Goal: Information Seeking & Learning: Learn about a topic

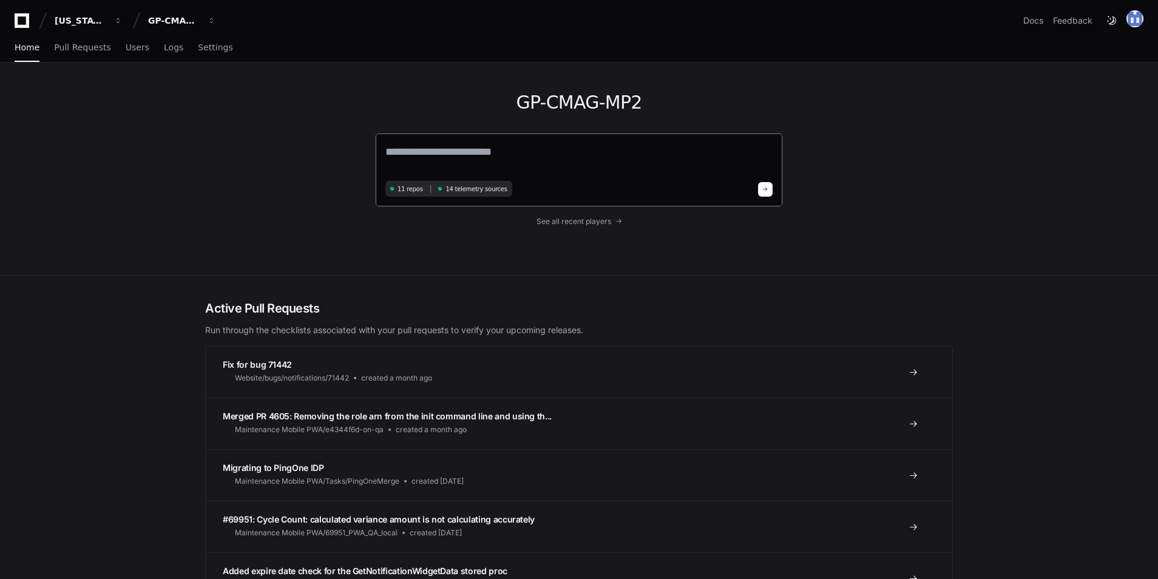
click at [515, 161] on textarea at bounding box center [578, 160] width 387 height 34
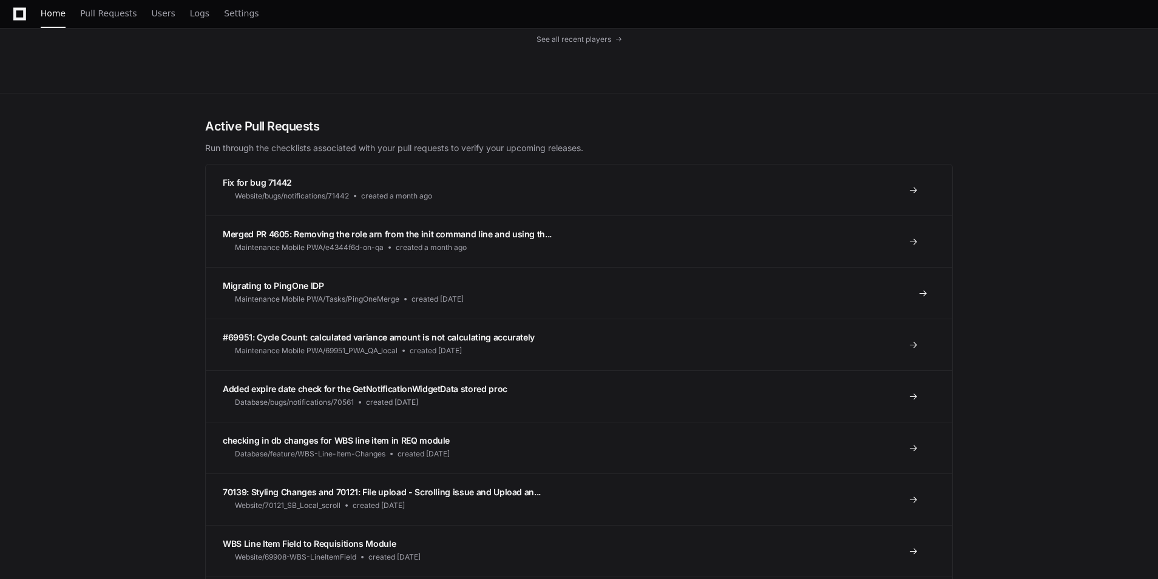
scroll to position [61, 0]
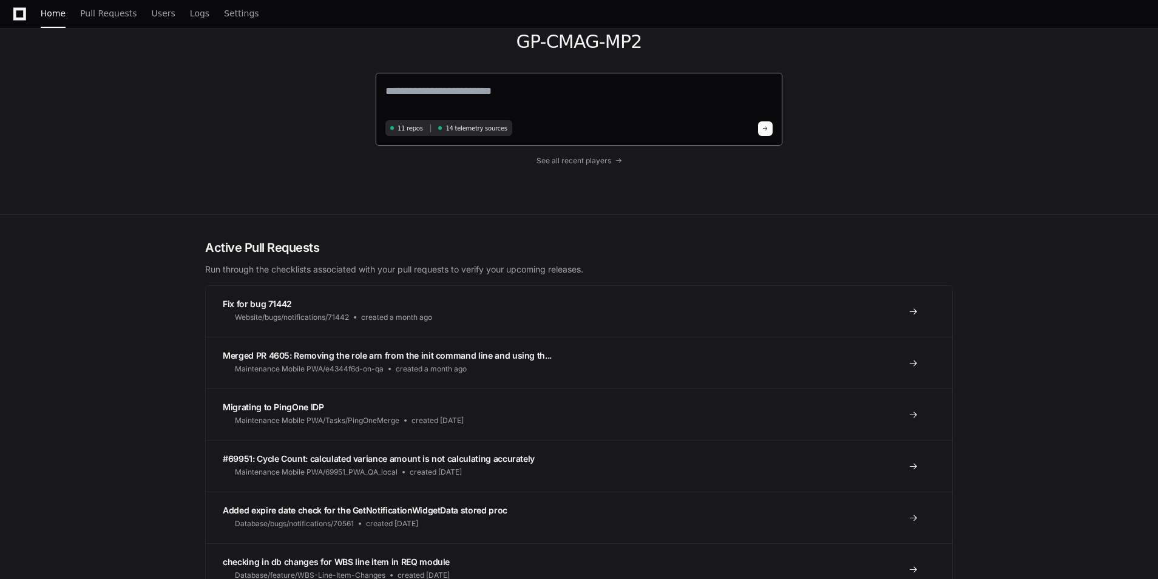
click at [779, 124] on div "11 repos 14 telemetry sources" at bounding box center [579, 109] width 408 height 74
click at [616, 163] on link "See all recent players" at bounding box center [579, 161] width 408 height 10
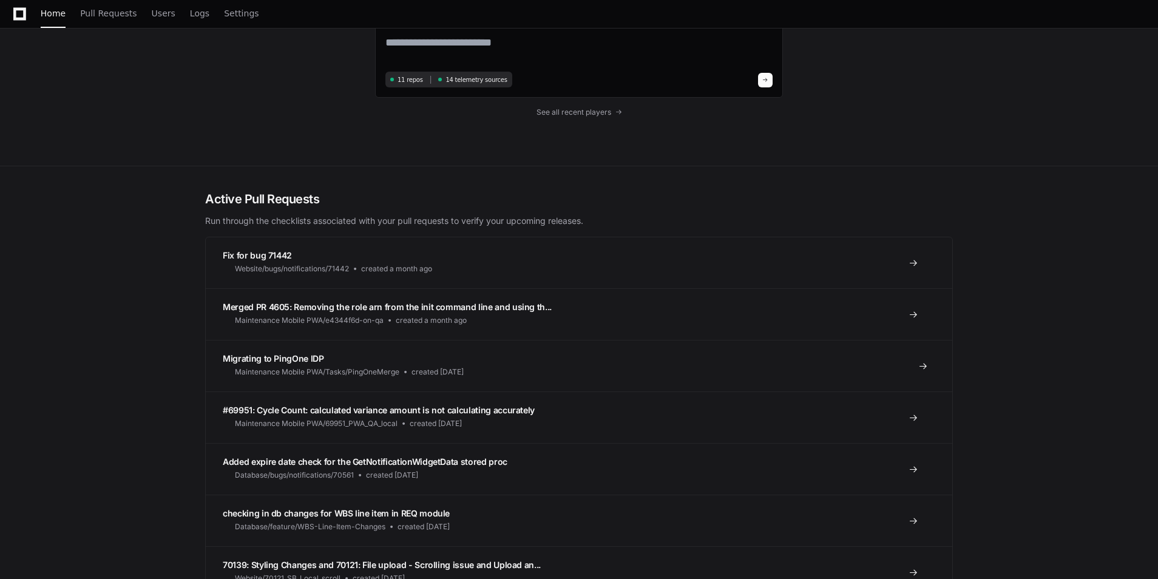
scroll to position [182, 0]
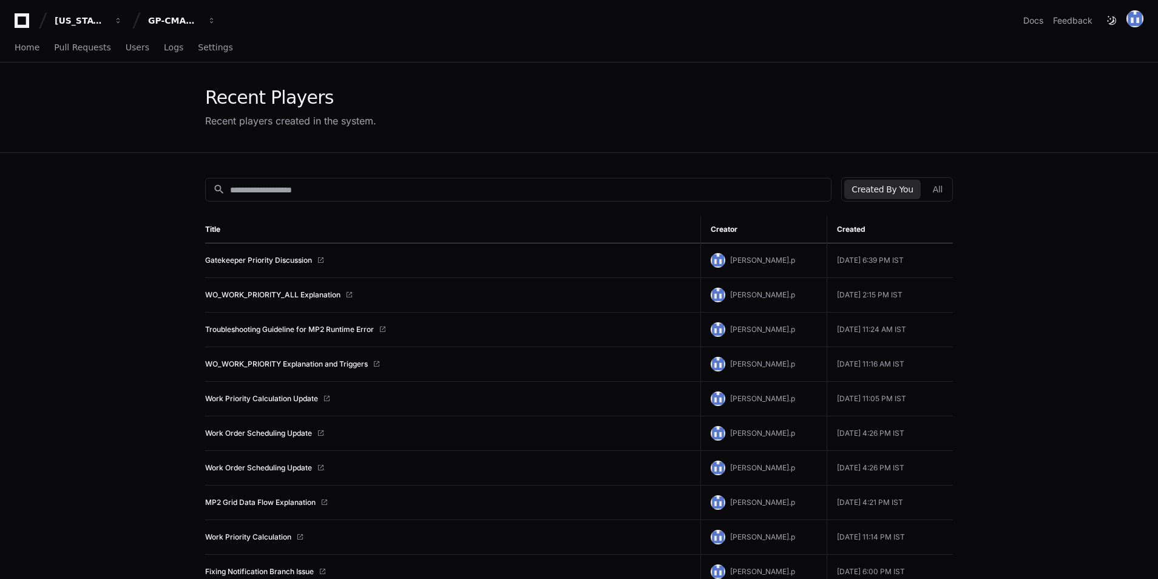
click at [279, 300] on td "WO_WORK_PRIORITY_ALL Explanation" at bounding box center [452, 295] width 495 height 35
click at [320, 292] on link "WO_WORK_PRIORITY_ALL Explanation" at bounding box center [272, 295] width 135 height 10
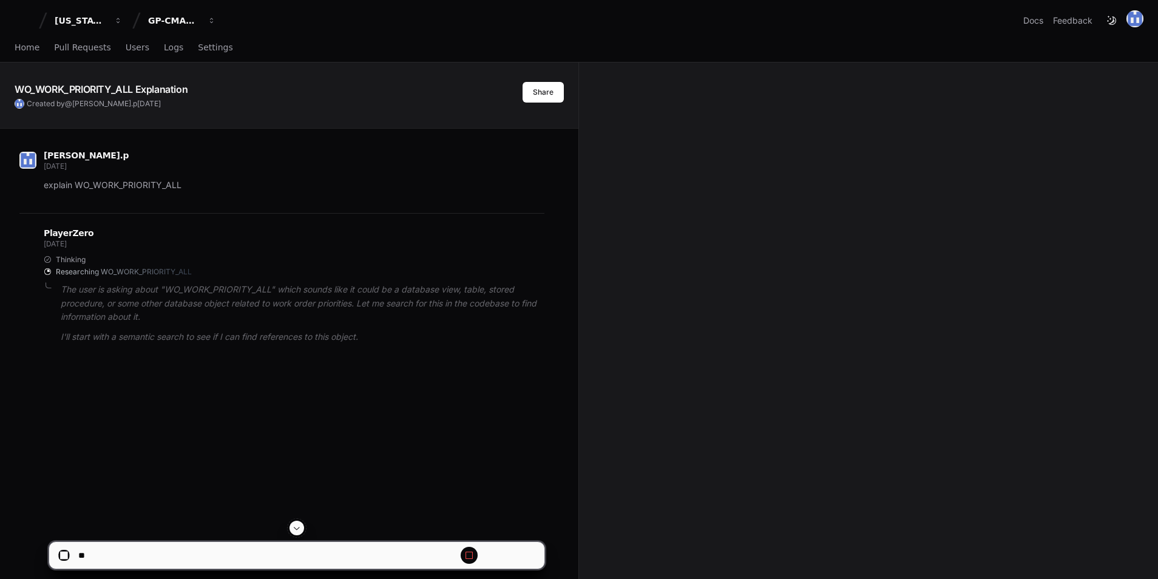
scroll to position [110, 0]
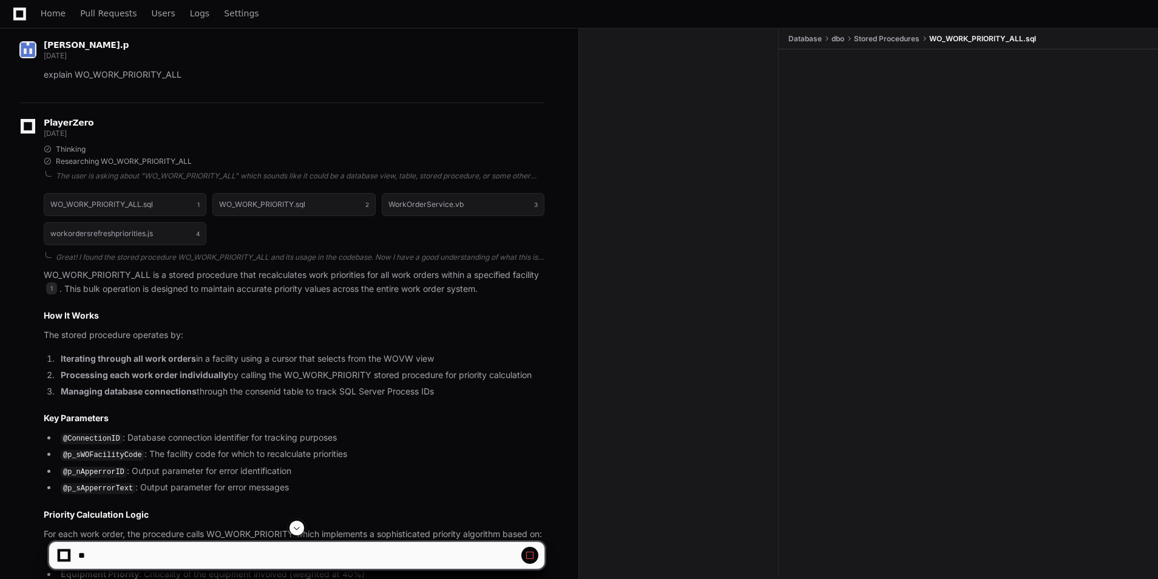
click at [297, 533] on button at bounding box center [297, 528] width 15 height 15
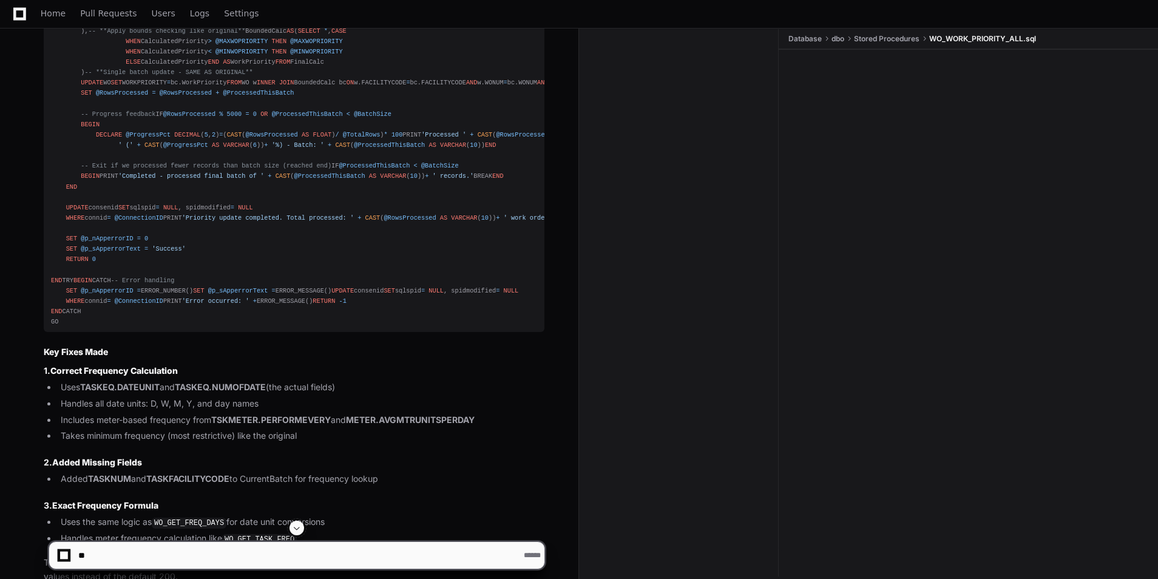
scroll to position [39489, 0]
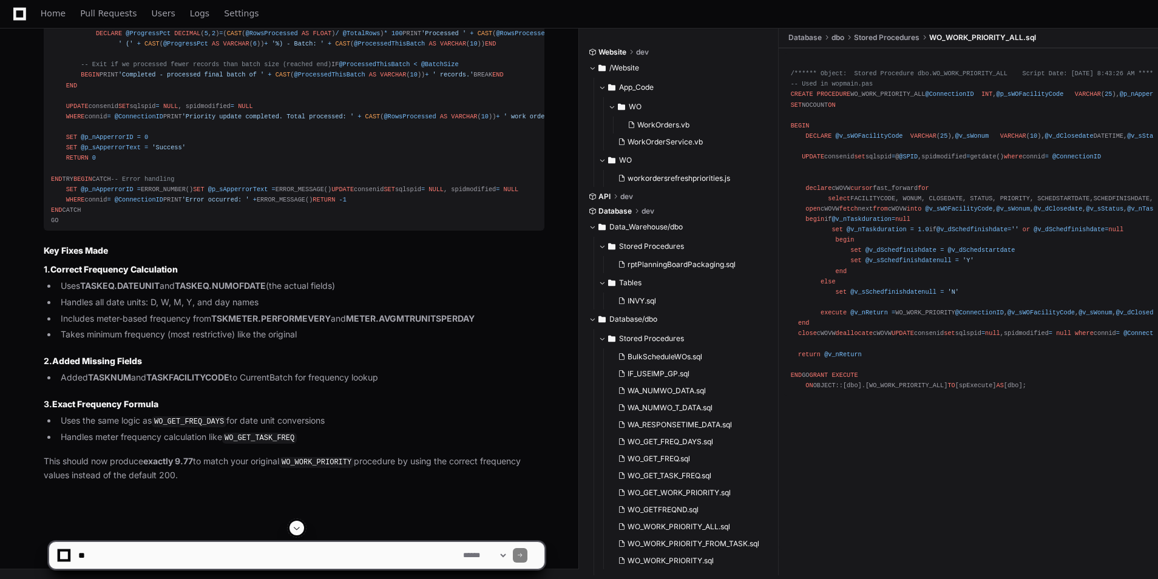
click at [297, 528] on span at bounding box center [297, 528] width 10 height 10
click at [171, 551] on textarea at bounding box center [268, 555] width 385 height 27
type textarea "**********"
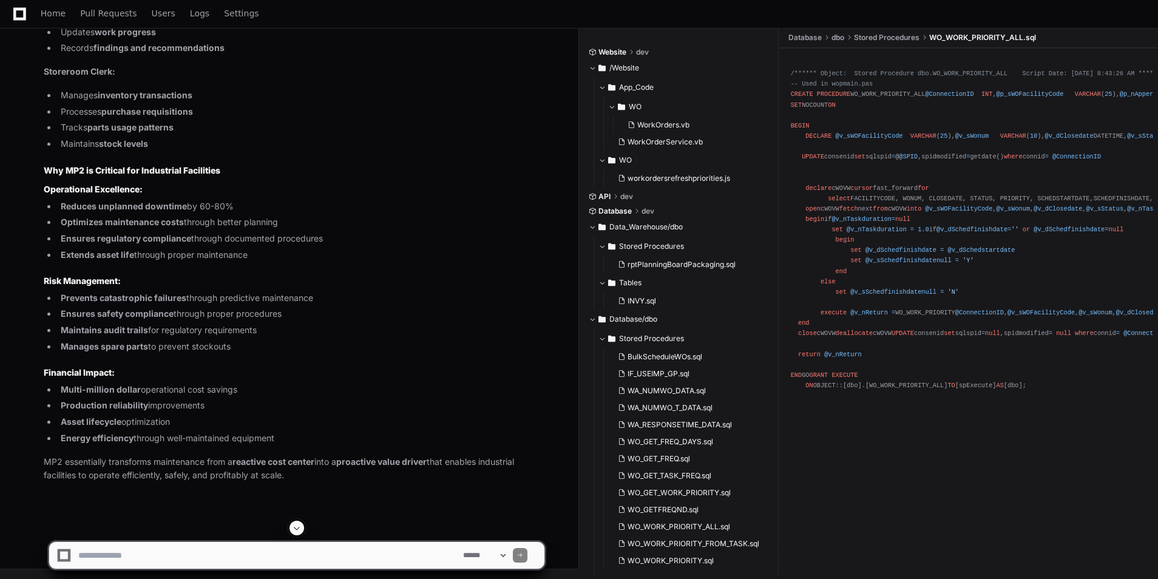
click at [292, 527] on button at bounding box center [297, 528] width 15 height 15
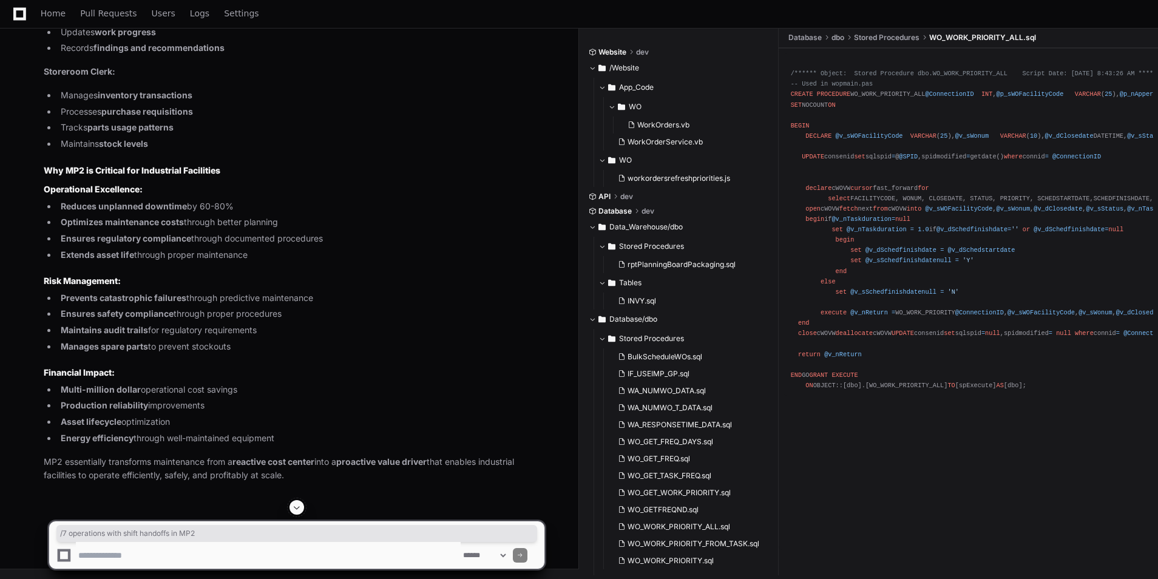
drag, startPoint x: 70, startPoint y: 290, endPoint x: 300, endPoint y: 288, distance: 230.1
drag, startPoint x: 97, startPoint y: 301, endPoint x: 371, endPoint y: 290, distance: 274.0
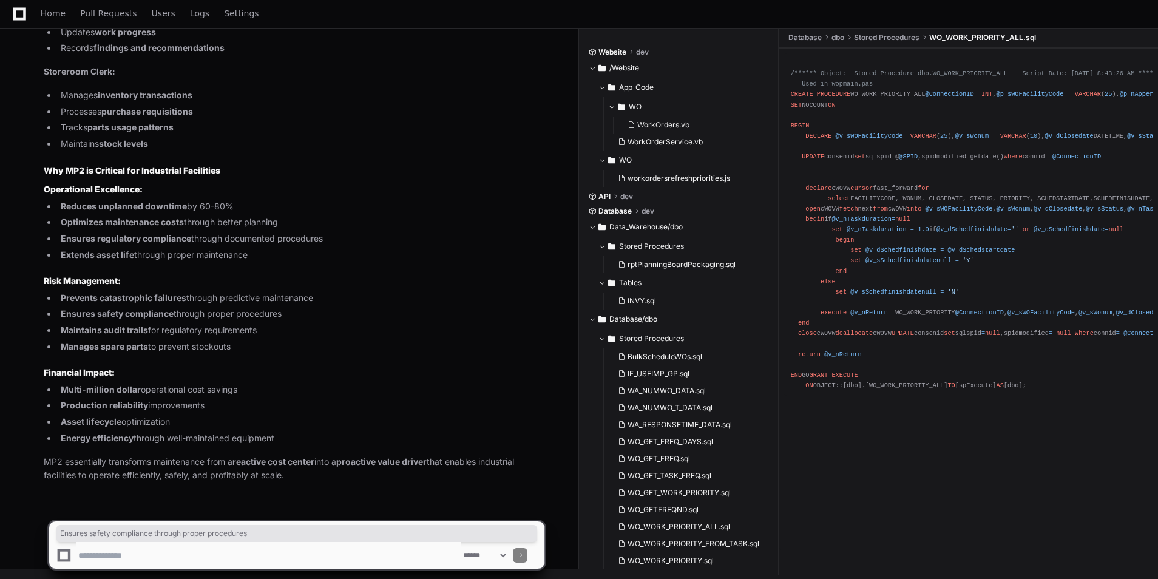
drag, startPoint x: 60, startPoint y: 317, endPoint x: 289, endPoint y: 316, distance: 228.8
click at [289, 316] on li "Ensures safety compliance through proper procedures" at bounding box center [300, 314] width 487 height 14
drag, startPoint x: 289, startPoint y: 316, endPoint x: 298, endPoint y: 368, distance: 53.0
click at [298, 368] on h3 "Financial Impact:" at bounding box center [294, 373] width 501 height 12
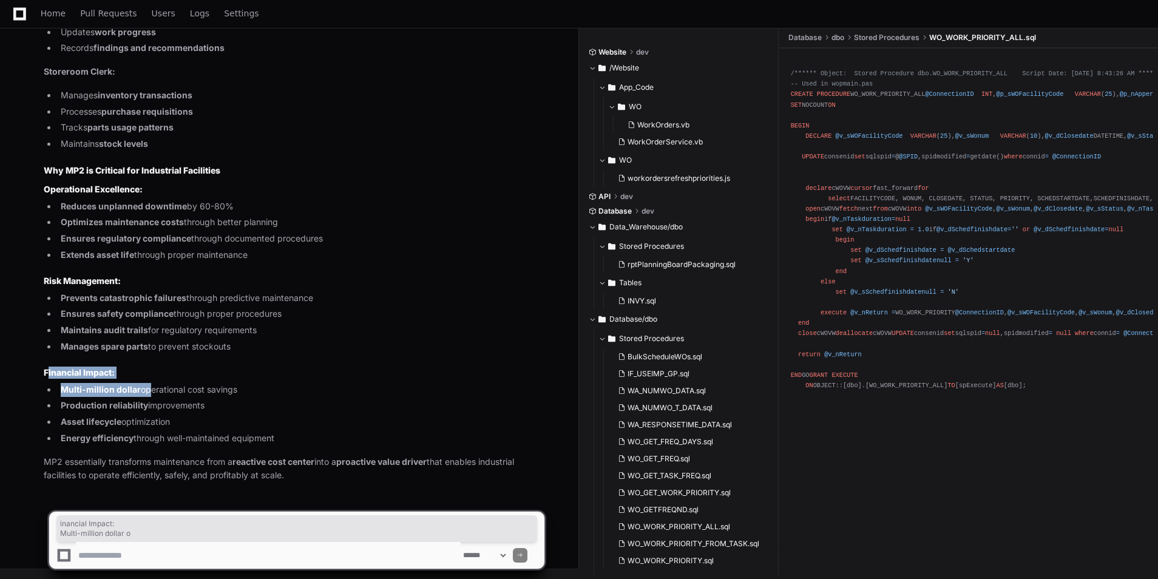
drag, startPoint x: 57, startPoint y: 375, endPoint x: 144, endPoint y: 386, distance: 87.6
click at [146, 553] on textarea at bounding box center [268, 555] width 385 height 27
drag, startPoint x: 107, startPoint y: 574, endPoint x: 91, endPoint y: 581, distance: 17.7
drag, startPoint x: 91, startPoint y: 581, endPoint x: 412, endPoint y: 339, distance: 402.2
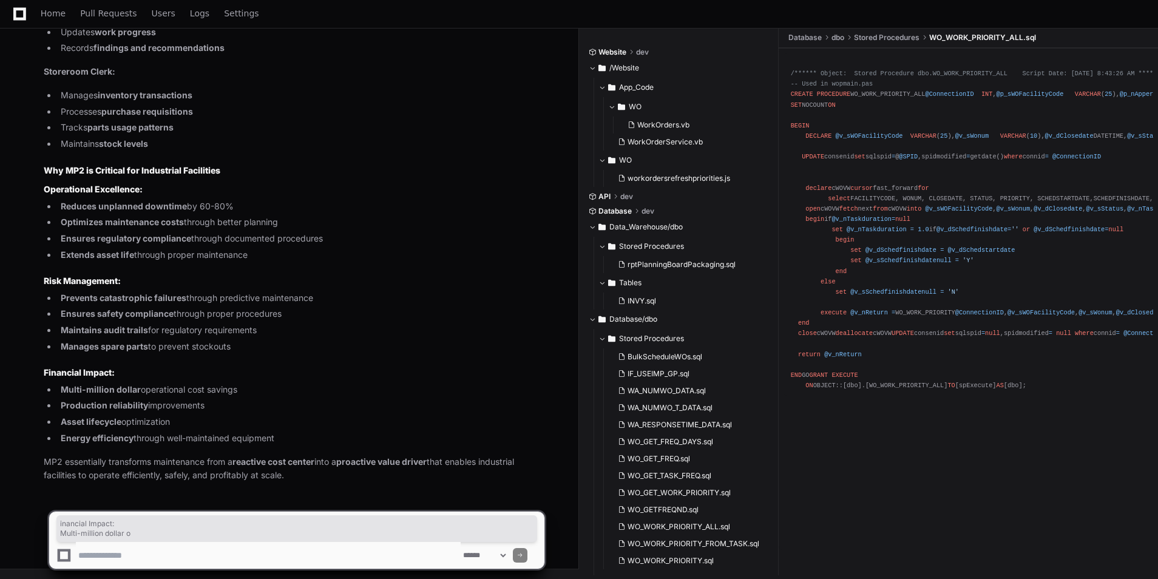
click at [412, 339] on ul "Prevents catastrophic failures through predictive maintenance Ensures safety co…" at bounding box center [294, 322] width 501 height 63
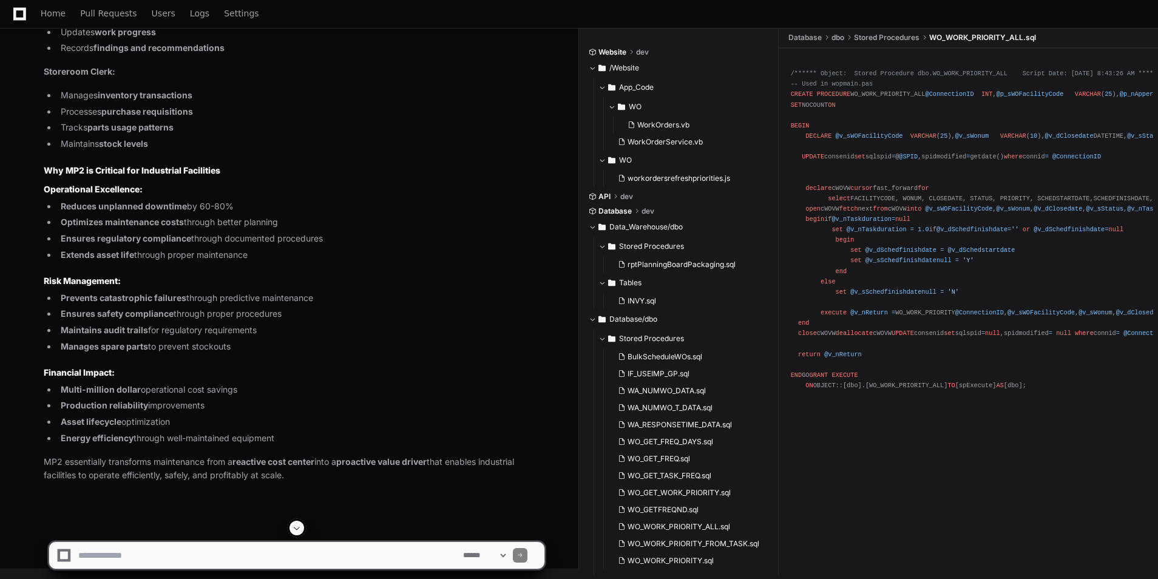
scroll to position [46089, 0]
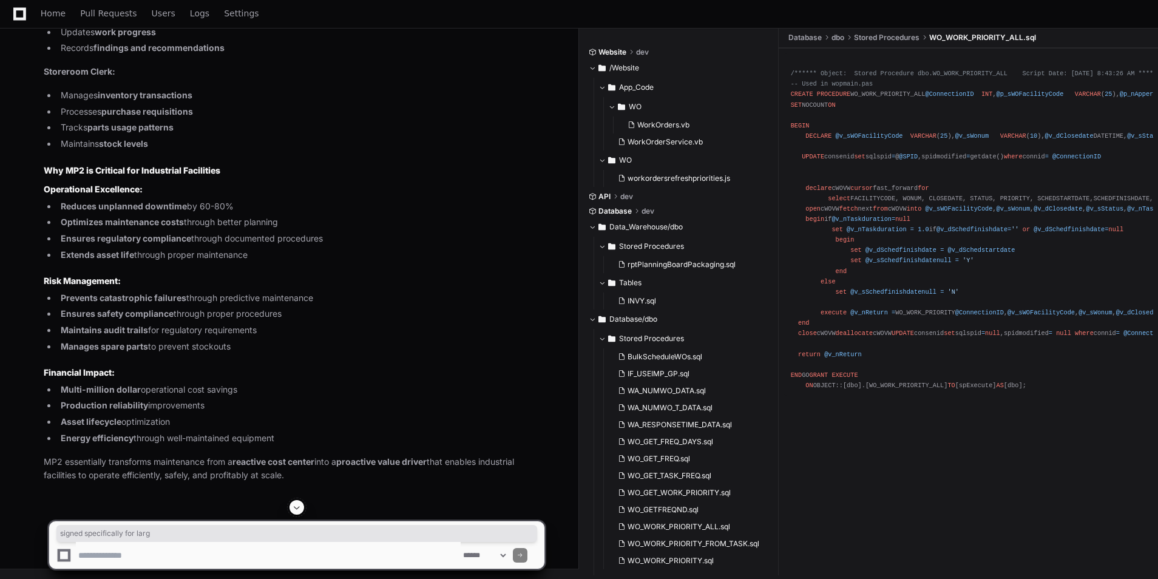
drag, startPoint x: 195, startPoint y: 175, endPoint x: 304, endPoint y: 176, distance: 109.3
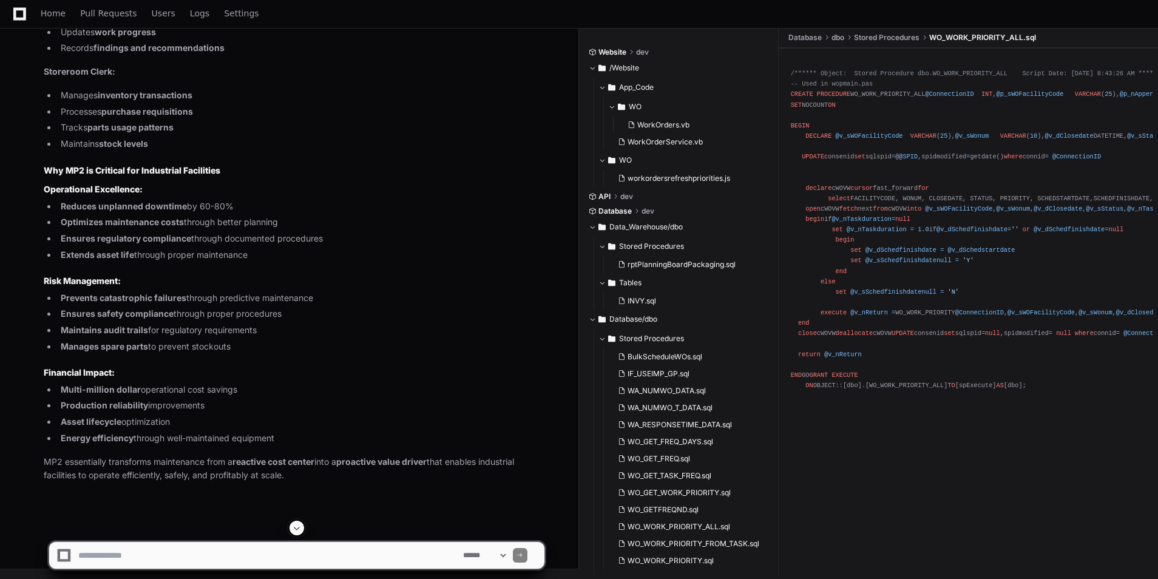
scroll to position [46211, 0]
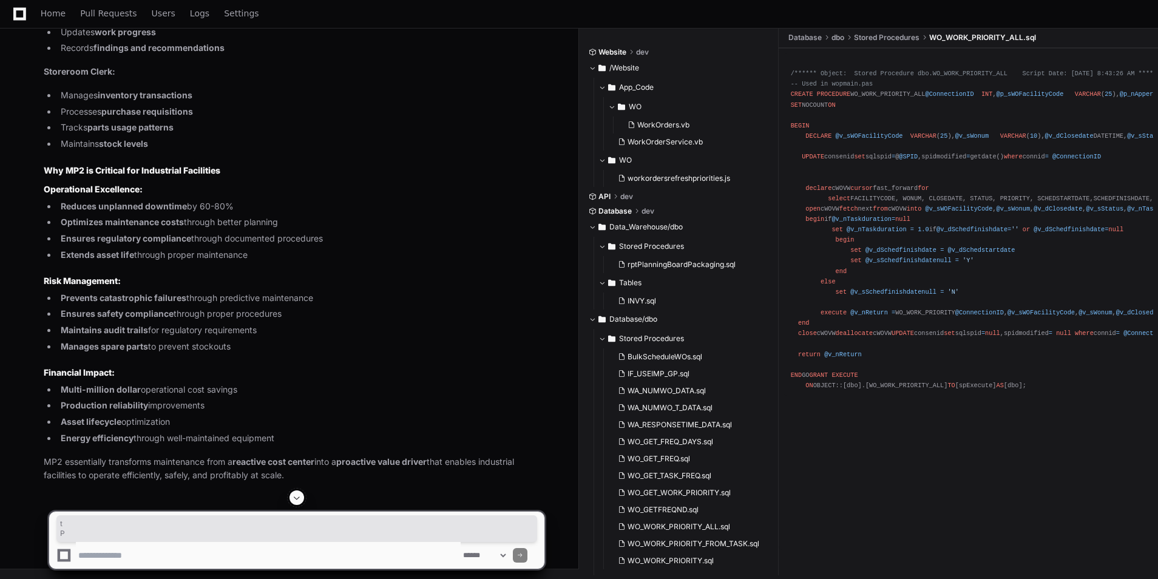
drag, startPoint x: 66, startPoint y: 199, endPoint x: 183, endPoint y: 193, distance: 117.3
drag, startPoint x: 65, startPoint y: 220, endPoint x: 240, endPoint y: 226, distance: 175.5
drag, startPoint x: 240, startPoint y: 226, endPoint x: 228, endPoint y: 244, distance: 21.7
